Goal: Navigation & Orientation: Find specific page/section

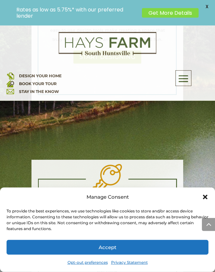
scroll to position [648, 0]
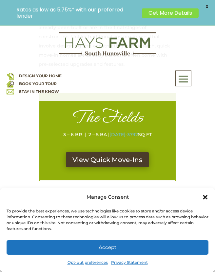
scroll to position [210, 0]
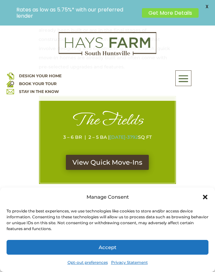
click at [125, 155] on link "View Quick Move-Ins" at bounding box center [107, 162] width 83 height 15
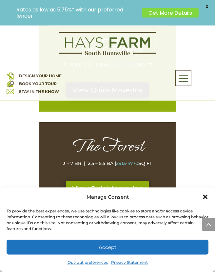
scroll to position [283, 0]
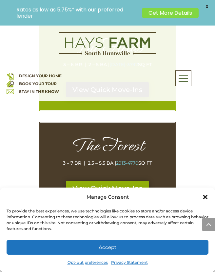
click at [122, 181] on link "View Quick Move-Ins" at bounding box center [107, 188] width 83 height 15
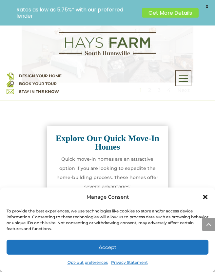
scroll to position [797, 0]
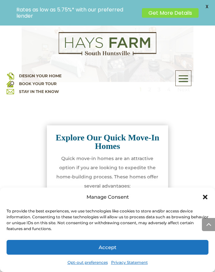
click at [124, 133] on strong "Explore Our Quick Move-In Homes" at bounding box center [107, 142] width 103 height 18
click at [115, 154] on p "Quick move-in homes are an attractive option if you are looking to expedite the…" at bounding box center [107, 174] width 105 height 41
click at [115, 155] on p "Quick move-in homes are an attractive option if you are looking to expedite the…" at bounding box center [107, 174] width 105 height 41
click at [118, 159] on p "Quick move-in homes are an attractive option if you are looking to expedite the…" at bounding box center [107, 174] width 105 height 41
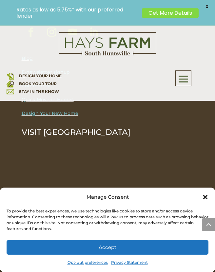
scroll to position [1614, 0]
click at [174, 167] on div at bounding box center [108, 199] width 172 height 118
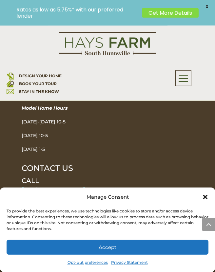
scroll to position [1778, 0]
click at [55, 75] on span "DESIGN YOUR HOME" at bounding box center [40, 75] width 43 height 5
